Goal: Check status

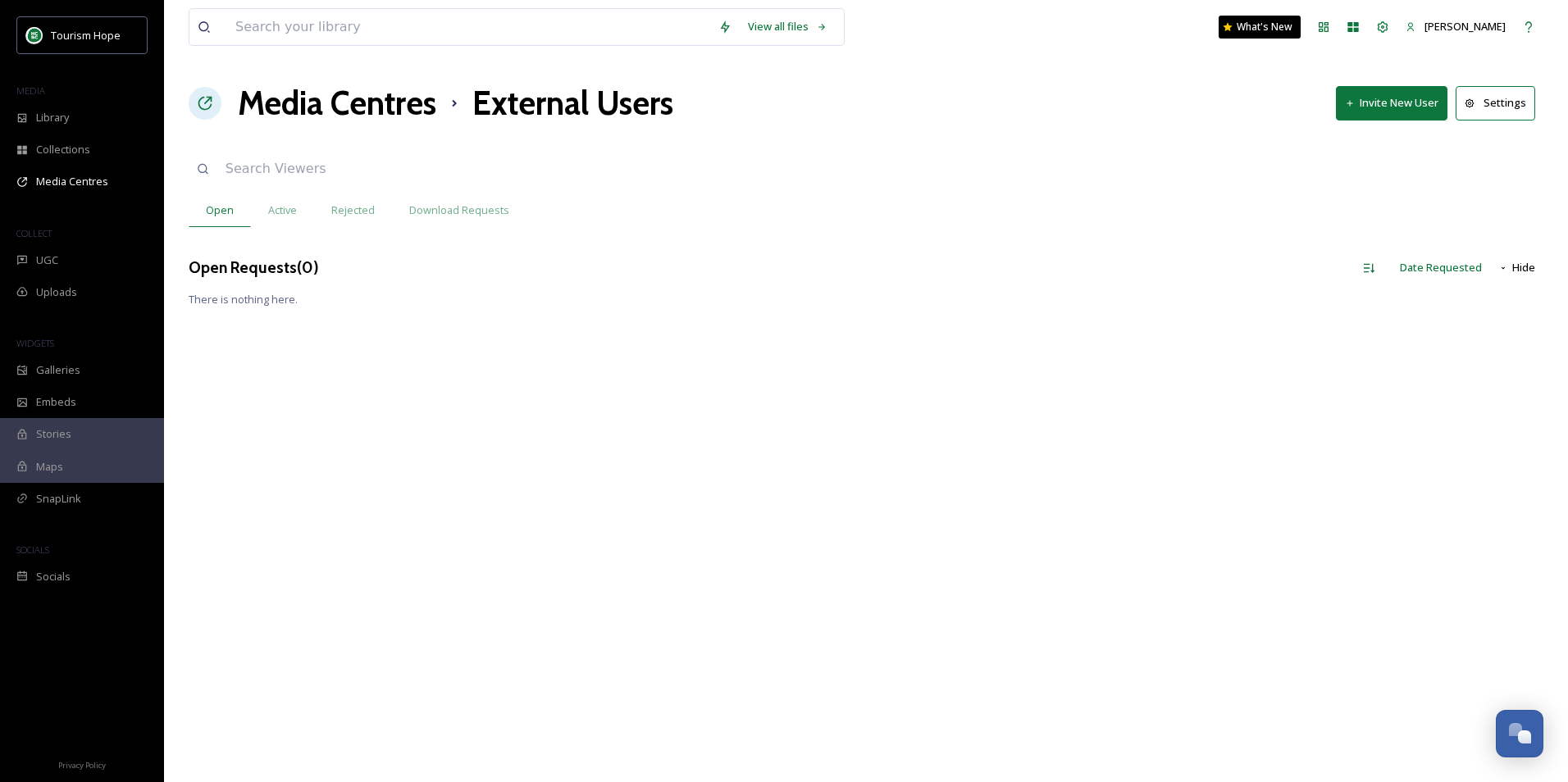
click at [280, 262] on h3 "Open Requests ( 0 )" at bounding box center [253, 268] width 131 height 24
click at [280, 212] on span "Active" at bounding box center [282, 210] width 29 height 16
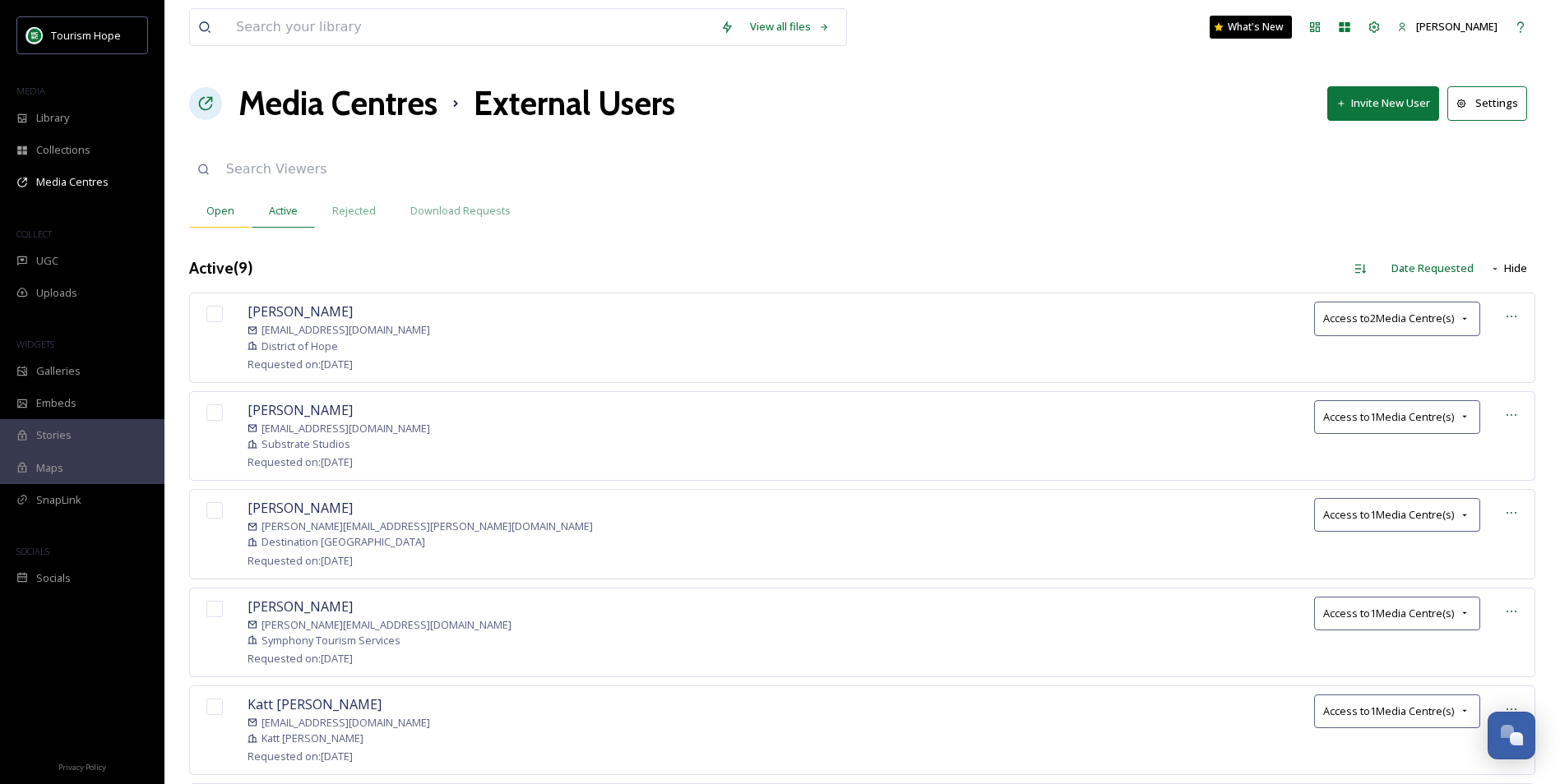
click at [223, 206] on span "Open" at bounding box center [220, 211] width 28 height 16
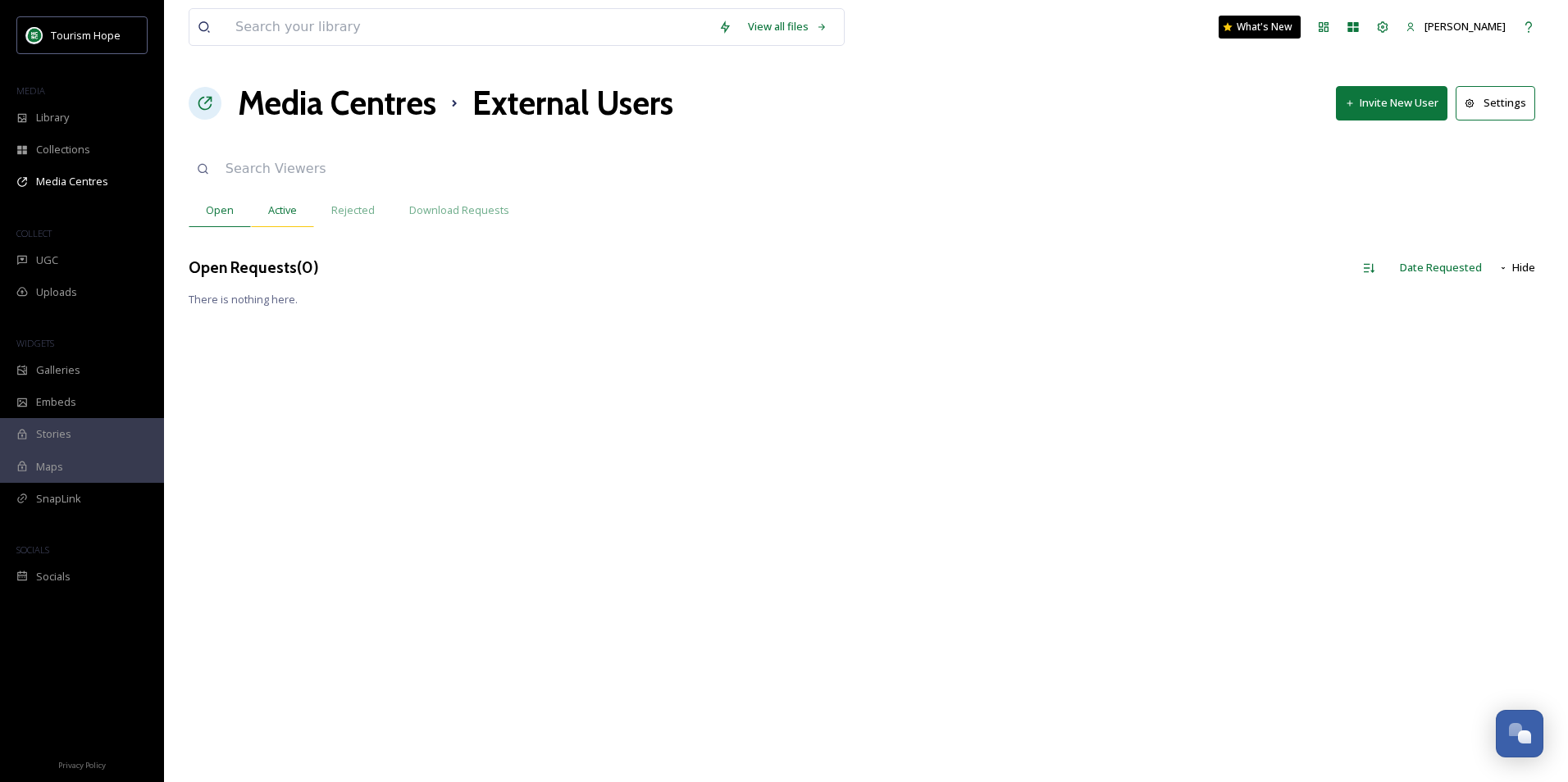
click at [289, 202] on span "Active" at bounding box center [282, 210] width 29 height 16
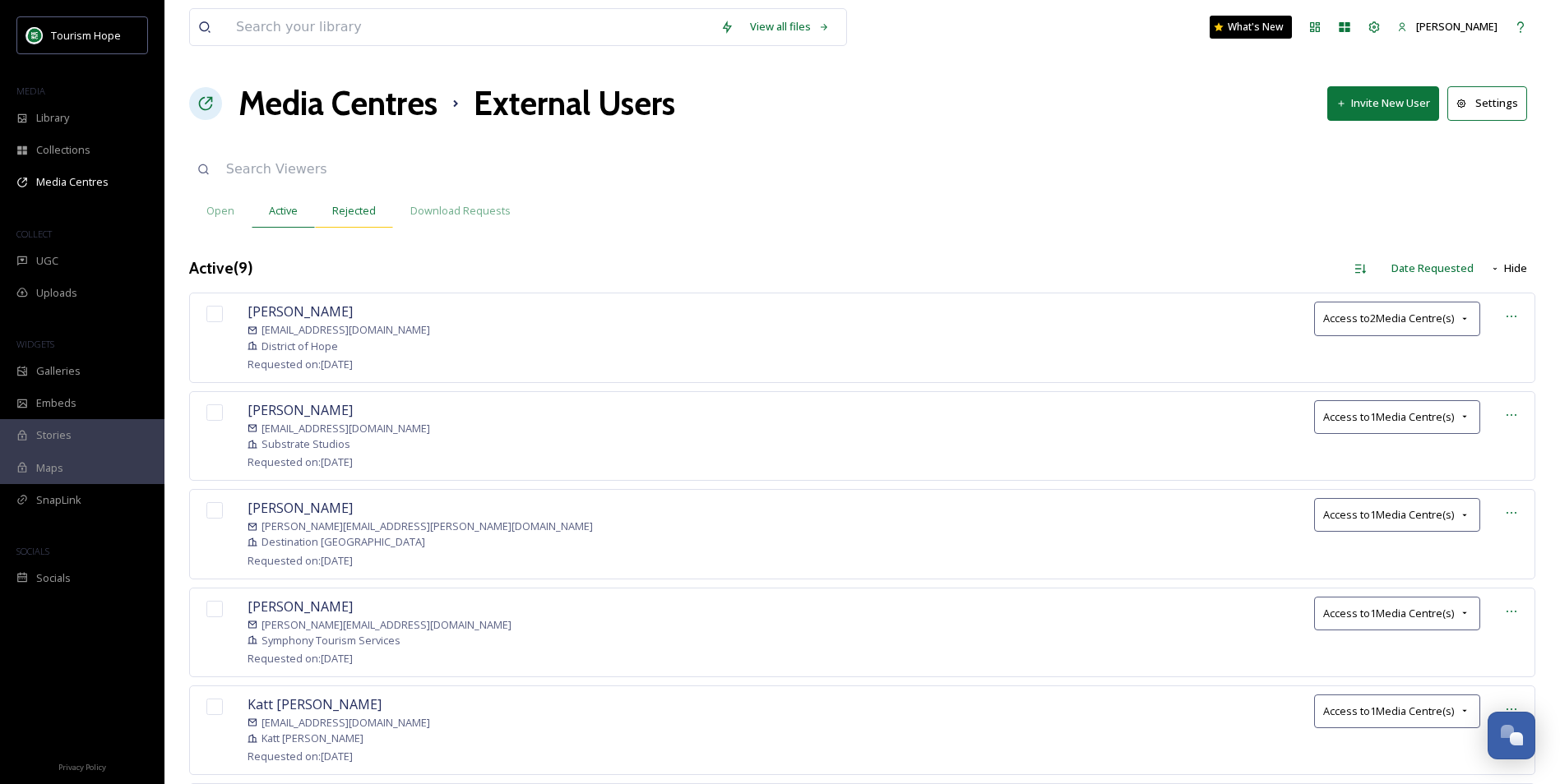
click at [367, 204] on span "Rejected" at bounding box center [354, 211] width 43 height 16
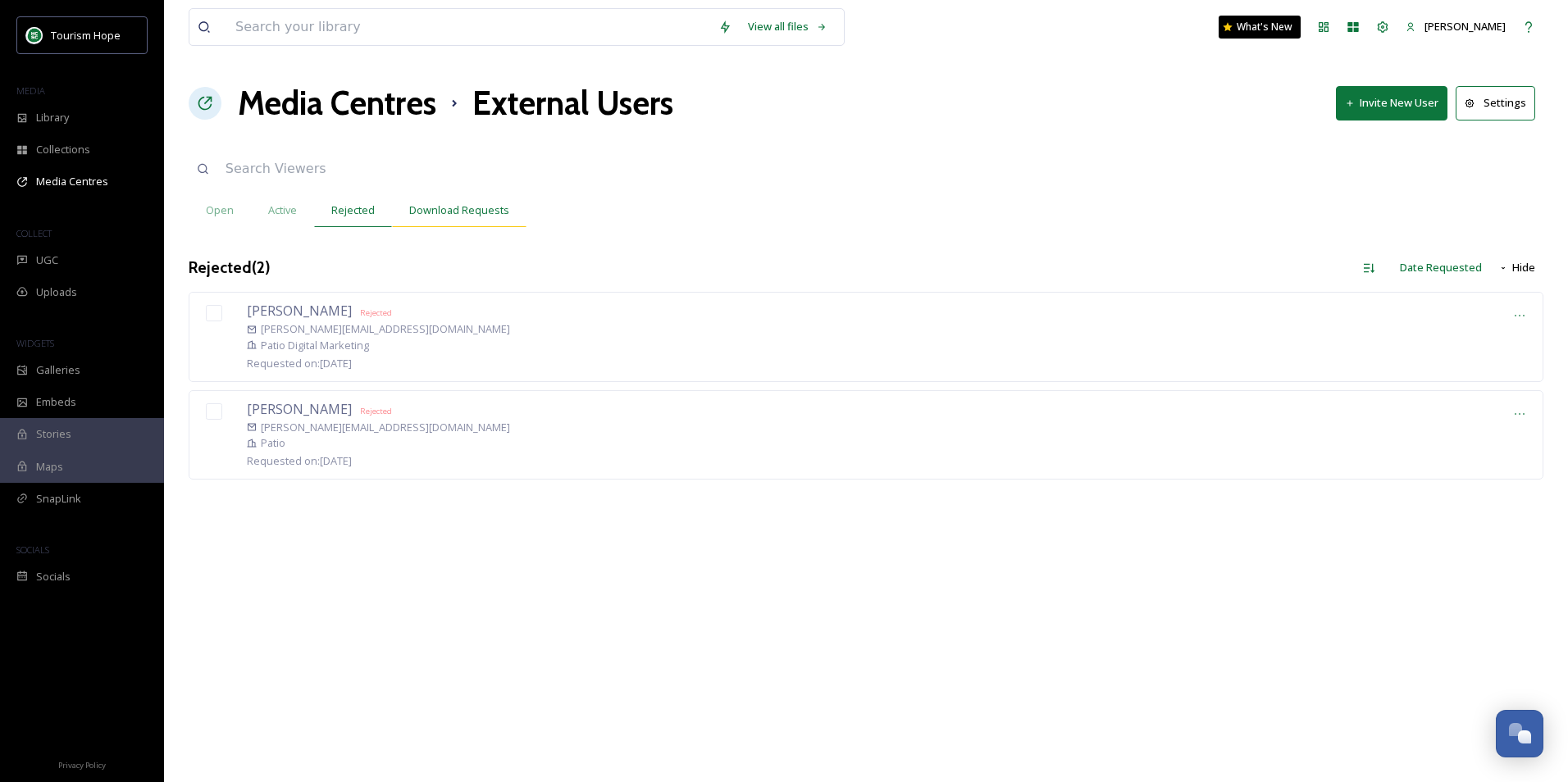
click at [478, 212] on span "Download Requests" at bounding box center [460, 210] width 100 height 16
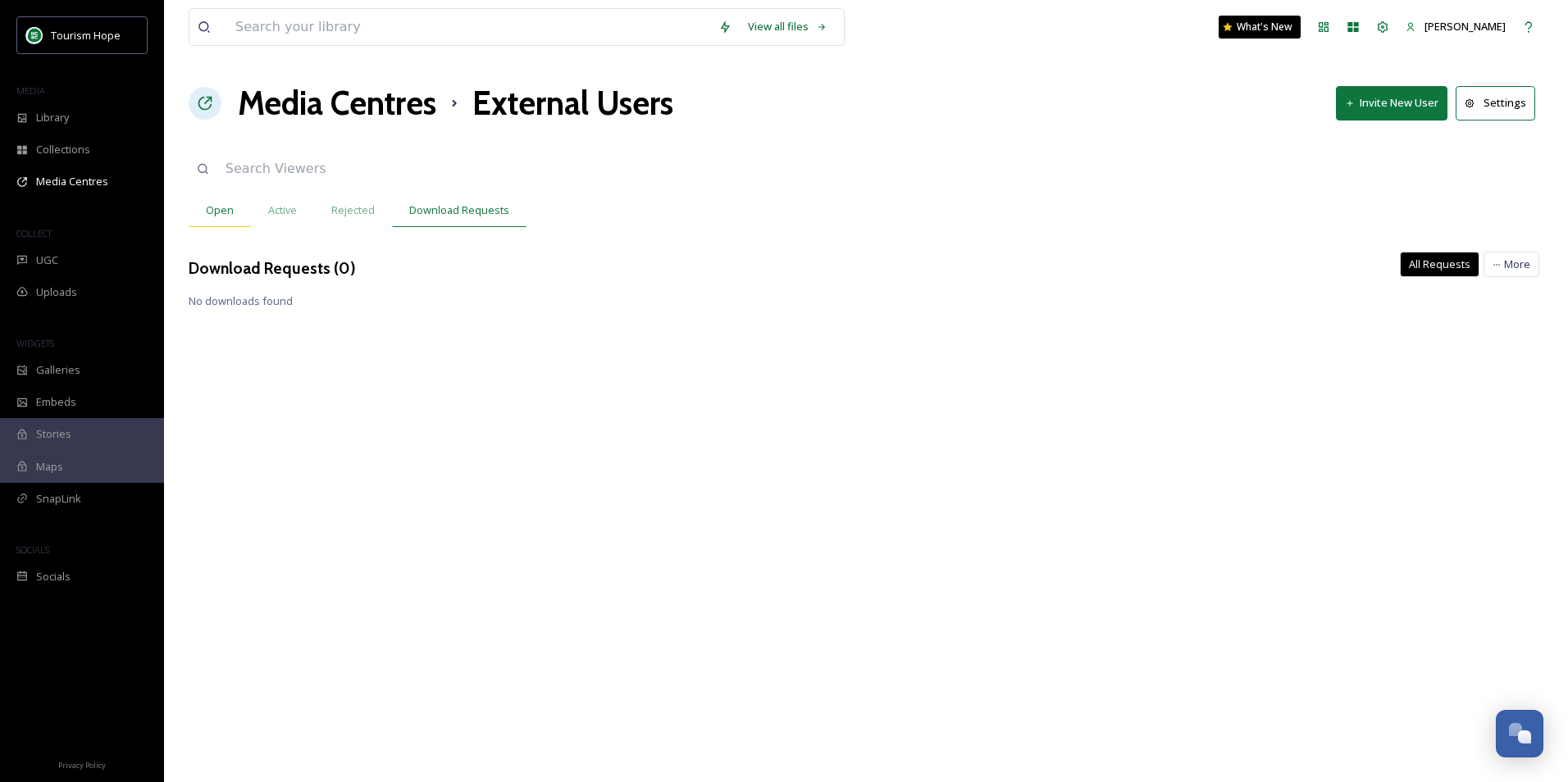
click at [217, 210] on span "Open" at bounding box center [220, 210] width 28 height 16
click at [295, 209] on span "Active" at bounding box center [282, 210] width 29 height 16
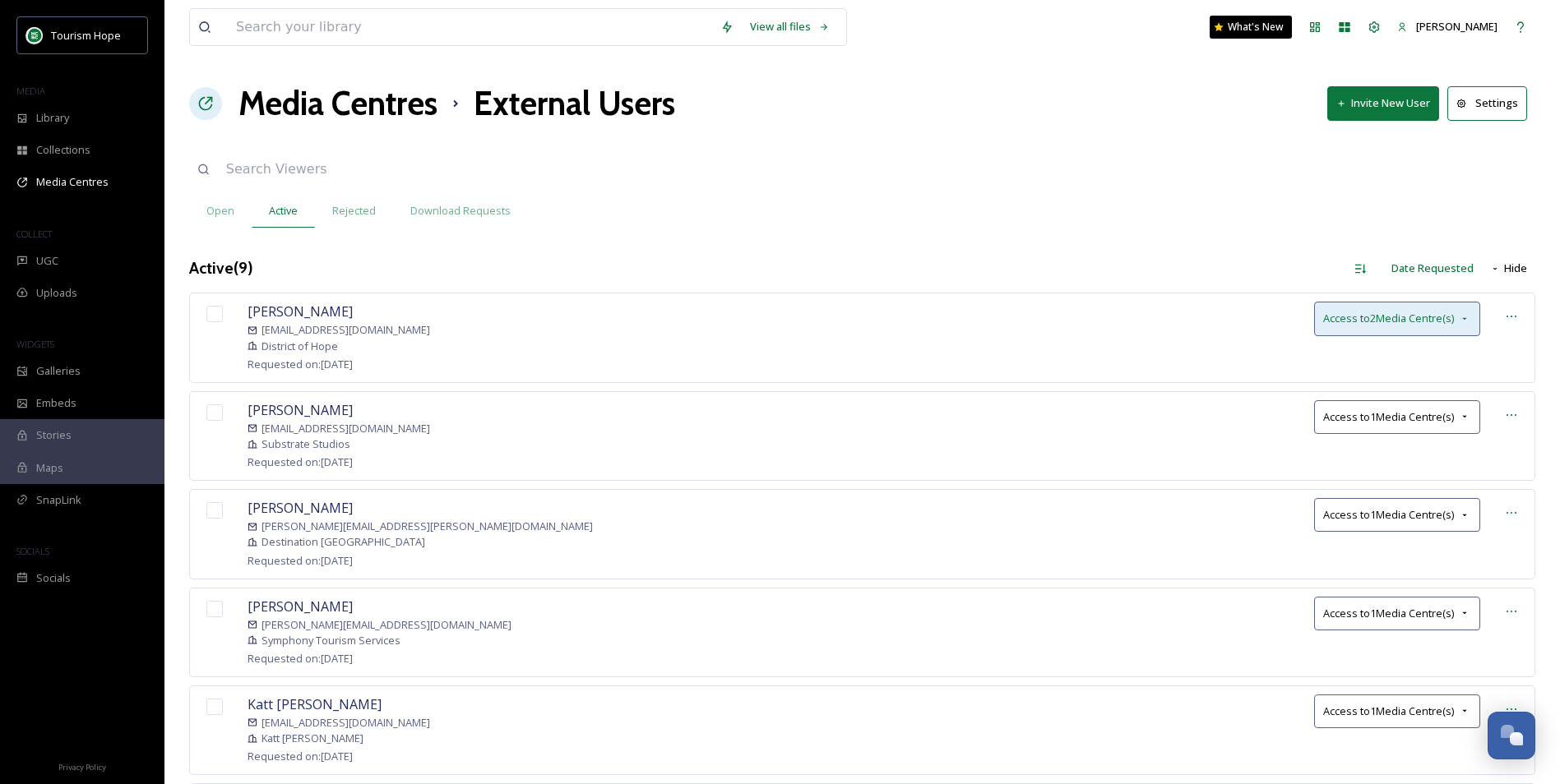
click at [1400, 308] on div "Access to 2 Media Centre(s)" at bounding box center [1397, 318] width 166 height 34
